Goal: Contribute content

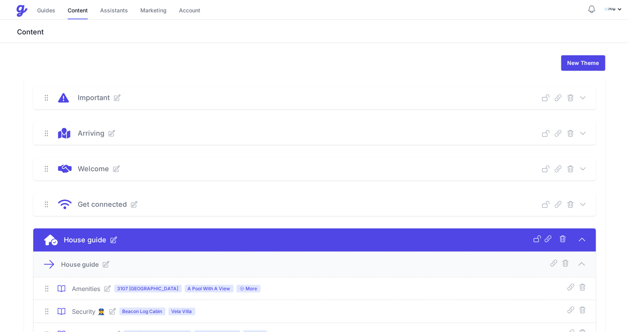
click at [110, 287] on icon at bounding box center [108, 289] width 8 height 8
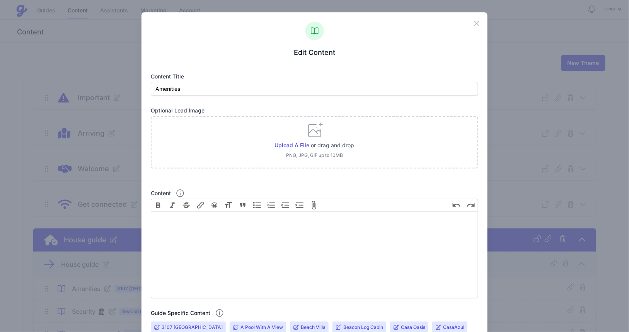
scroll to position [291, 0]
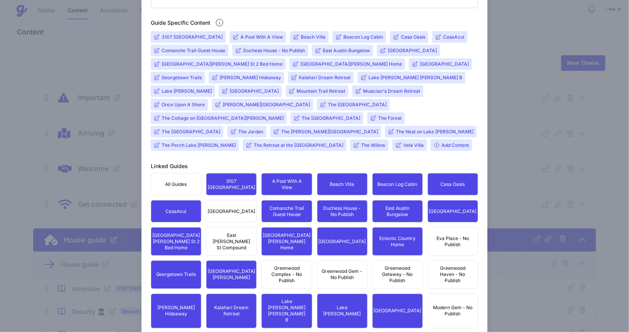
click at [99, 55] on div "Close Edit Content Content title Amenities Optional Lead Image Upload a file or…" at bounding box center [314, 148] width 629 height 878
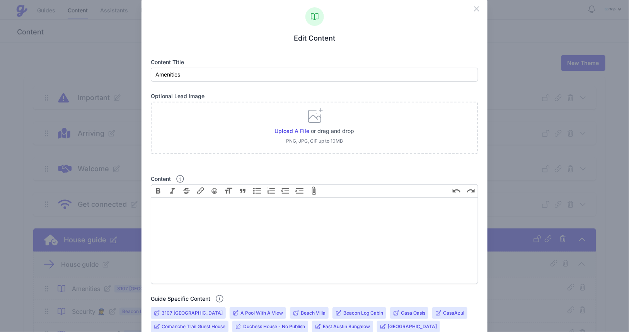
scroll to position [0, 0]
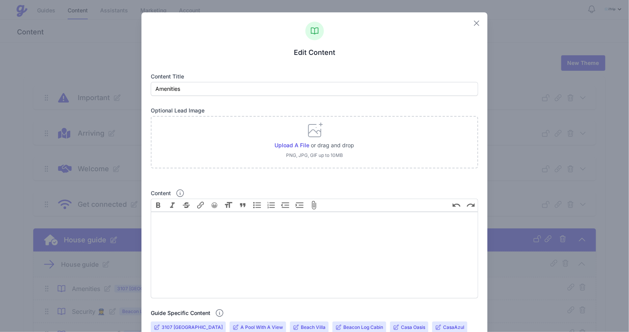
click at [472, 23] on icon "button" at bounding box center [476, 23] width 9 height 9
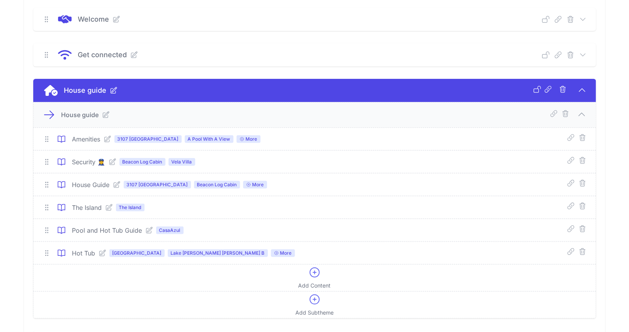
scroll to position [168, 0]
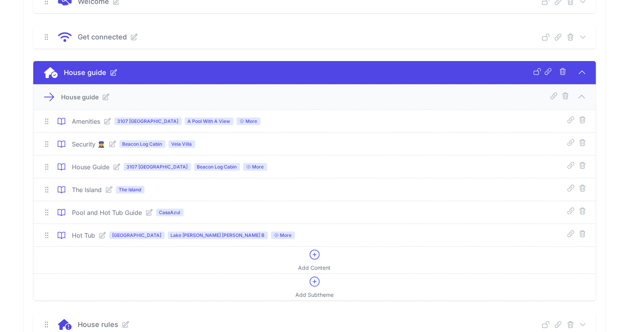
click at [114, 165] on icon at bounding box center [117, 167] width 8 height 8
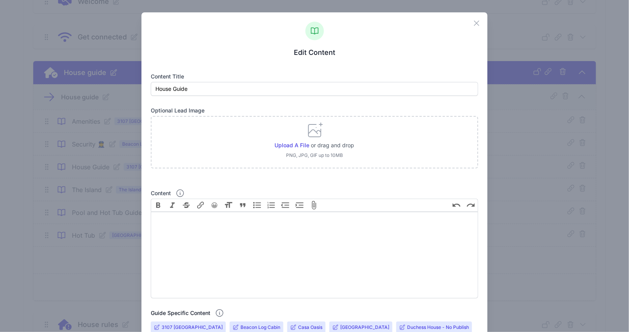
scroll to position [291, 0]
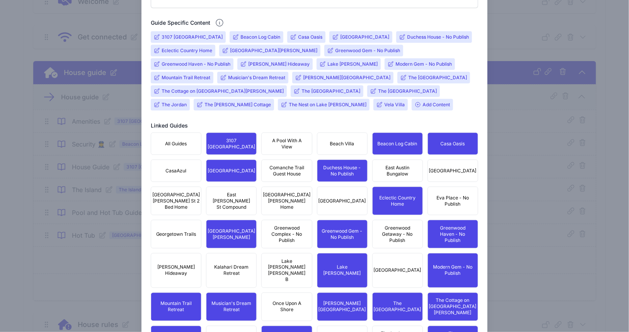
click at [271, 102] on input "The [PERSON_NAME] Cottage" at bounding box center [238, 105] width 67 height 6
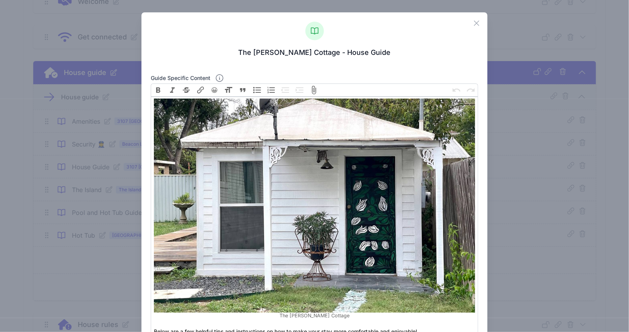
scroll to position [184, 0]
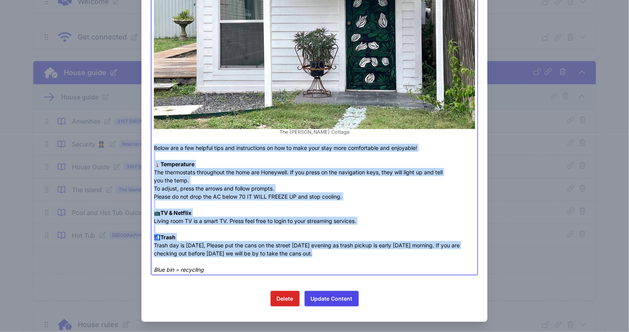
drag, startPoint x: 326, startPoint y: 253, endPoint x: 148, endPoint y: 145, distance: 208.1
click at [148, 145] on div "Close The [PERSON_NAME] Cottage - House Guide Guide specific content Bold Itali…" at bounding box center [315, 76] width 346 height 494
type trix-editor "<div><figure data-trix-attachment="{&quot;contentType&quot;:&quot;image/jpeg&qu…"
copy div "Below are a few helpful tips and instructions on how to make your stay more com…"
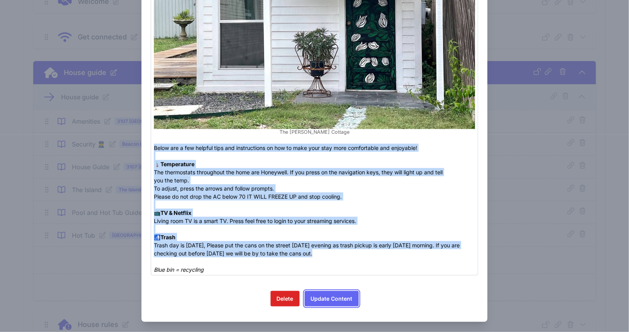
click at [342, 301] on button "Update Content" at bounding box center [332, 298] width 54 height 15
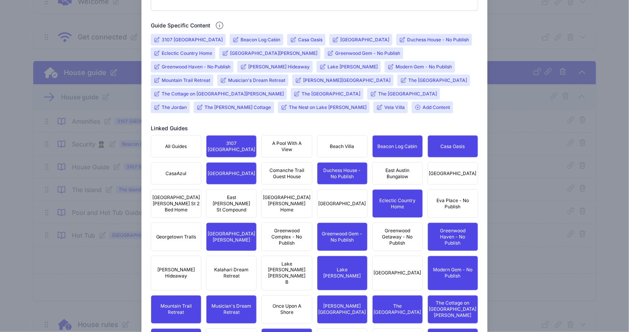
scroll to position [291, 0]
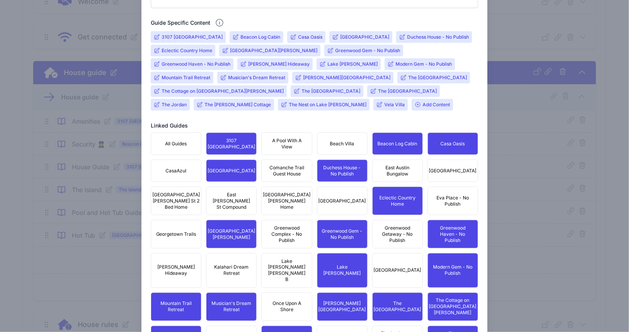
click at [433, 99] on span "Add Content" at bounding box center [432, 105] width 41 height 12
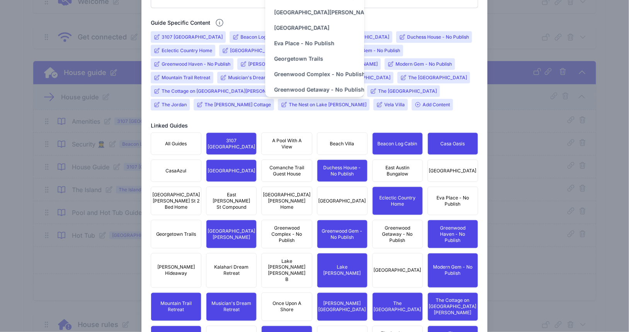
scroll to position [97, 0]
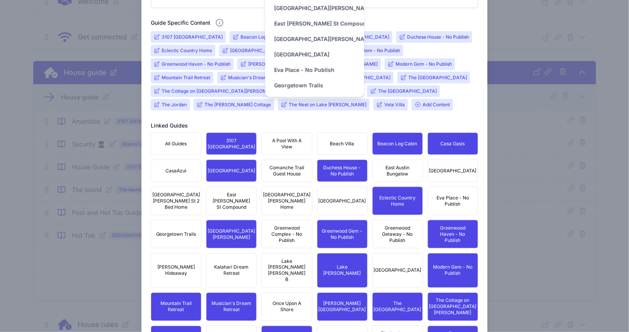
click at [357, 106] on form "Content title House Guide Optional Lead Image Upload a file or drag and drop PN…" at bounding box center [315, 153] width 328 height 743
click at [407, 8] on form "Content title House Guide Optional Lead Image Upload a file or drag and drop PN…" at bounding box center [315, 153] width 328 height 743
click at [282, 122] on div "Linked Guides" at bounding box center [315, 126] width 328 height 8
click at [248, 62] on input "[PERSON_NAME] Hideaway" at bounding box center [279, 64] width 62 height 6
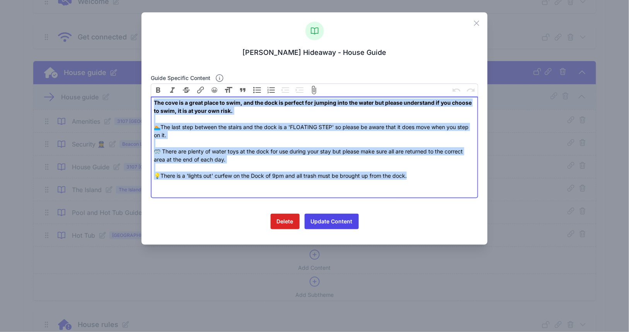
drag, startPoint x: 414, startPoint y: 176, endPoint x: 149, endPoint y: 98, distance: 276.7
click at [149, 98] on div "Close [PERSON_NAME] Hideaway - House Guide Guide specific content Bold Italic S…" at bounding box center [315, 128] width 346 height 233
paste trix-editor "Below are a few helpful tips and instructions on how to make your stay more com…"
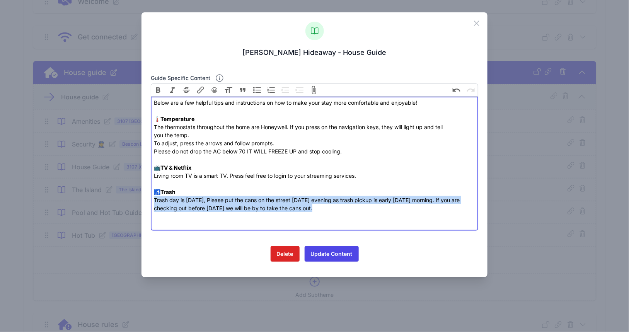
drag, startPoint x: 332, startPoint y: 205, endPoint x: 147, endPoint y: 202, distance: 184.6
click at [147, 202] on div "Close [PERSON_NAME] Hideaway - House Guide Guide specific content Bold Italic S…" at bounding box center [315, 144] width 346 height 265
paste trix-editor "<div>Below are a few helpful tips and instructions on how to make your stay mor…"
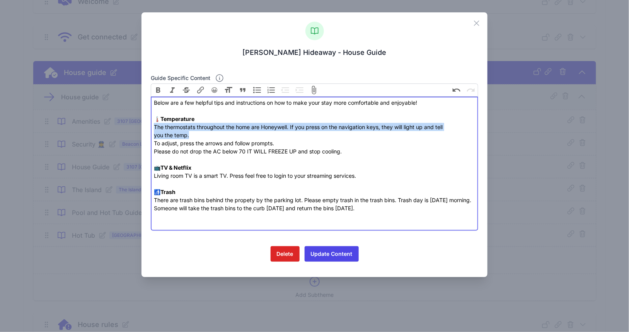
drag, startPoint x: 216, startPoint y: 134, endPoint x: 145, endPoint y: 129, distance: 71.0
click at [145, 129] on div "Close [PERSON_NAME] Hideaway - House Guide Guide specific content Bold Italic S…" at bounding box center [315, 144] width 346 height 265
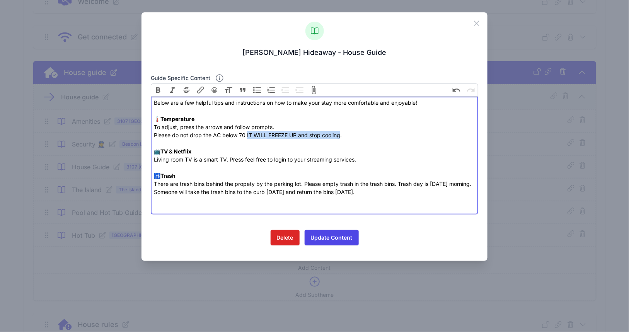
drag, startPoint x: 248, startPoint y: 135, endPoint x: 341, endPoint y: 137, distance: 93.7
click at [341, 137] on div "Below are a few helpful tips and instructions on how to make your stay more com…" at bounding box center [314, 156] width 321 height 114
click at [185, 158] on div "Below are a few helpful tips and instructions on how to make your stay more com…" at bounding box center [314, 156] width 321 height 114
click at [413, 160] on div "Below are a few helpful tips and instructions on how to make your stay more com…" at bounding box center [314, 156] width 321 height 114
drag, startPoint x: 405, startPoint y: 193, endPoint x: 406, endPoint y: 200, distance: 7.9
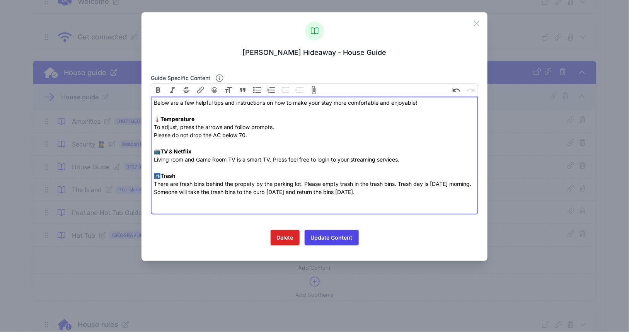
click at [405, 193] on div "Below are a few helpful tips and instructions on how to make your stay more com…" at bounding box center [314, 156] width 321 height 114
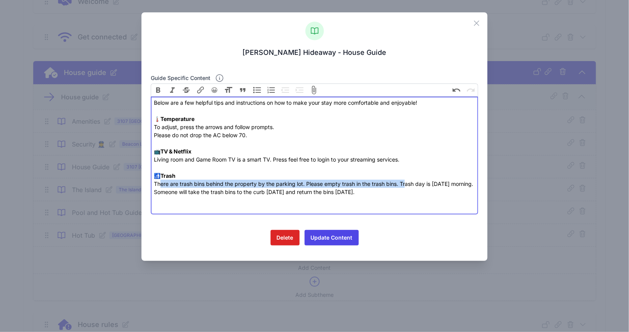
drag, startPoint x: 376, startPoint y: 184, endPoint x: 159, endPoint y: 186, distance: 216.6
click at [159, 185] on div "Below are a few helpful tips and instructions on how to make your stay more com…" at bounding box center [314, 156] width 321 height 114
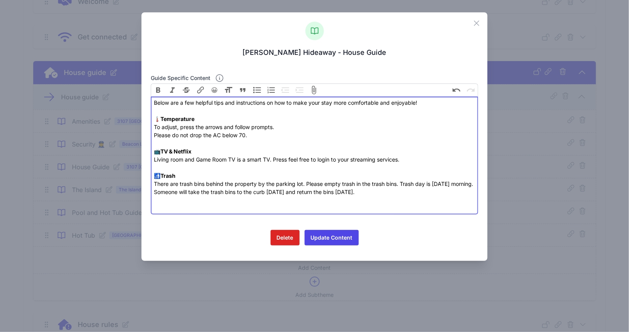
click at [159, 187] on div "Below are a few helpful tips and instructions on how to make your stay more com…" at bounding box center [314, 156] width 321 height 114
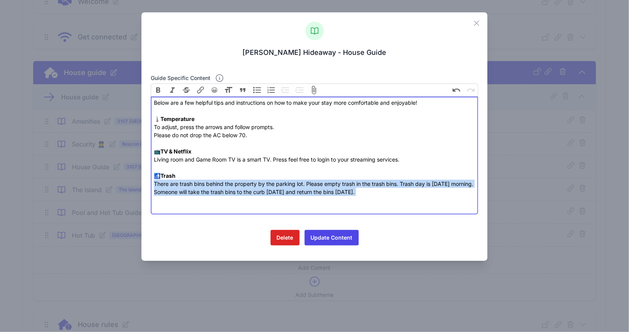
click at [159, 187] on div "Below are a few helpful tips and instructions on how to make your stay more com…" at bounding box center [314, 156] width 321 height 114
type trix-editor "<div>Below are a few helpful tips and instructions on how to make your stay mor…"
copy div "There are trash bins behind the property by the parking lot. Please empty trash…"
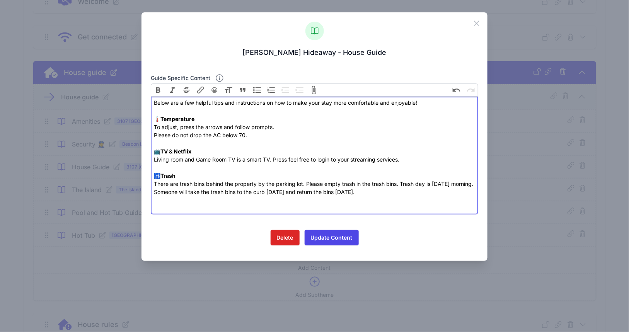
click at [287, 168] on div "Below are a few helpful tips and instructions on how to make your stay more com…" at bounding box center [314, 156] width 321 height 114
click at [327, 236] on button "Update Content" at bounding box center [332, 237] width 54 height 15
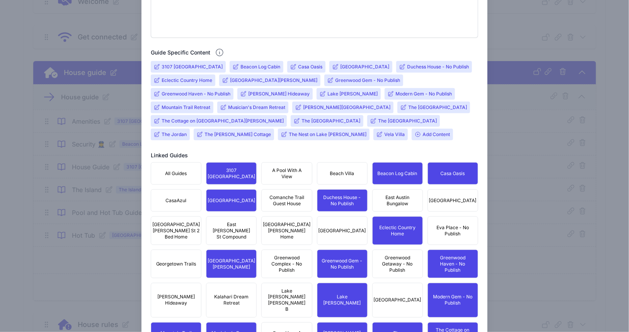
scroll to position [291, 0]
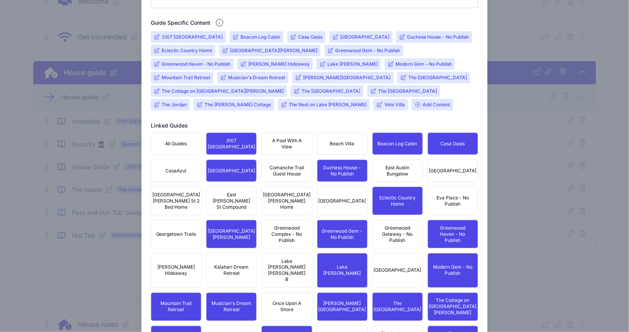
click at [191, 265] on span "[PERSON_NAME] Hideaway" at bounding box center [176, 271] width 41 height 12
